Goal: Task Accomplishment & Management: Use online tool/utility

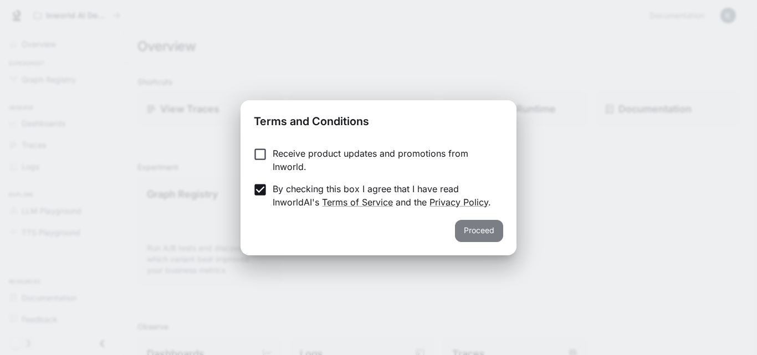
click at [486, 222] on button "Proceed" at bounding box center [479, 231] width 48 height 22
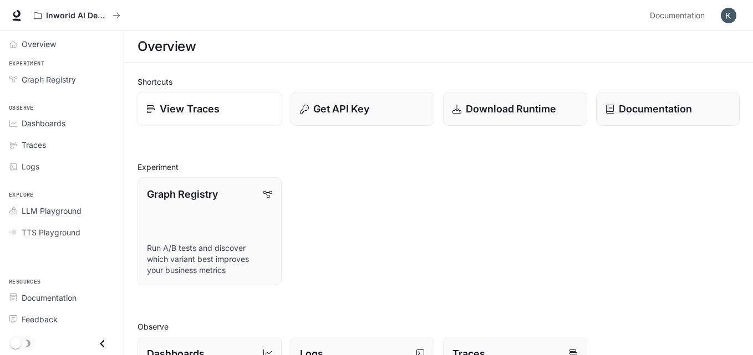
click at [179, 112] on p "View Traces" at bounding box center [190, 108] width 60 height 15
